Goal: Use online tool/utility: Utilize a website feature to perform a specific function

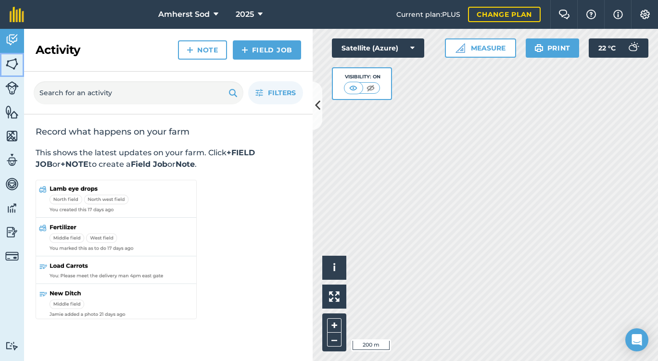
click at [9, 60] on img at bounding box center [11, 64] width 13 height 14
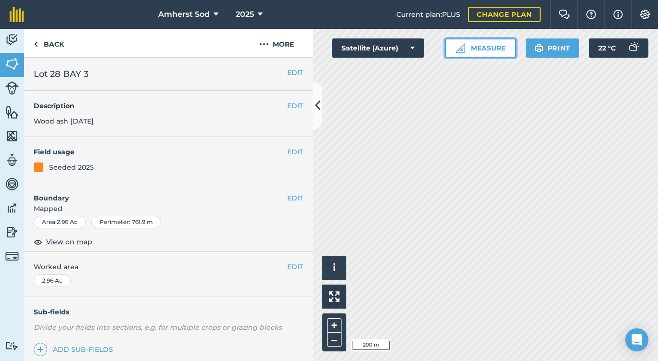
click at [463, 45] on img at bounding box center [460, 48] width 10 height 10
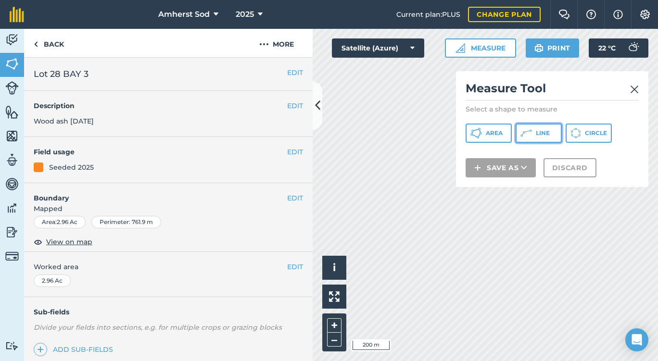
click at [540, 132] on span "Line" at bounding box center [543, 133] width 14 height 8
click at [633, 90] on img at bounding box center [634, 90] width 9 height 12
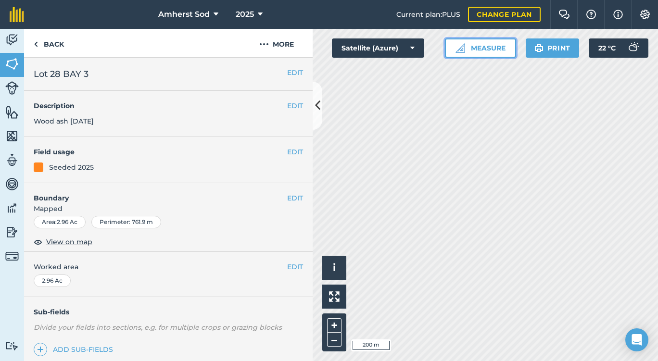
click at [488, 42] on button "Measure" at bounding box center [480, 47] width 71 height 19
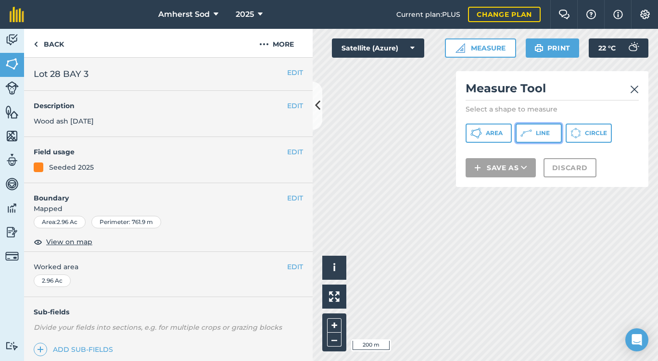
click at [523, 135] on icon at bounding box center [526, 133] width 12 height 12
